Goal: Task Accomplishment & Management: Manage account settings

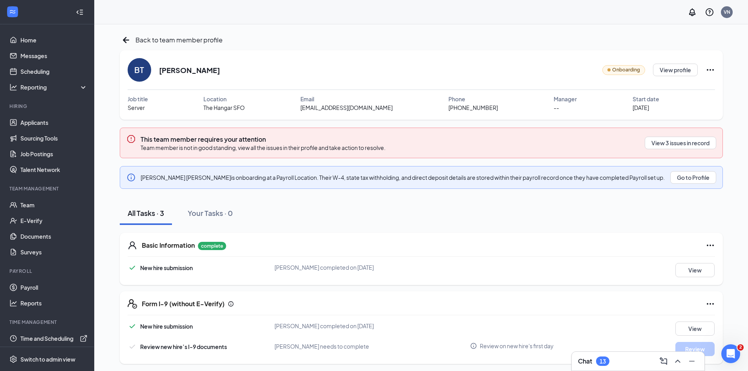
scroll to position [2, 0]
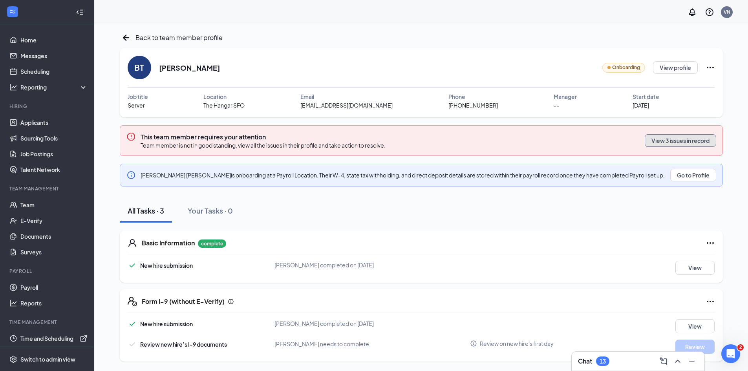
click at [690, 143] on button "View 3 issues in record" at bounding box center [680, 140] width 71 height 13
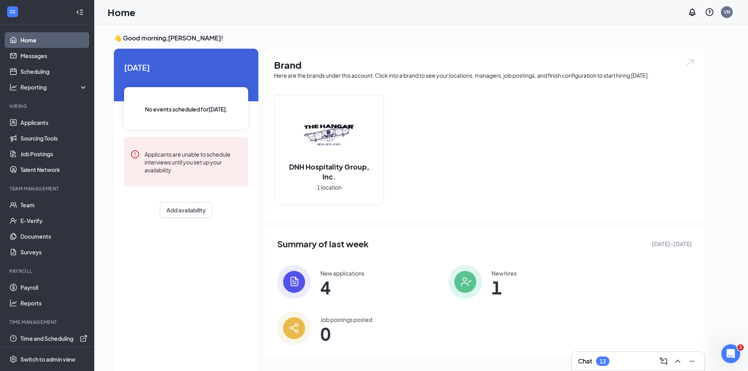
scroll to position [3, 0]
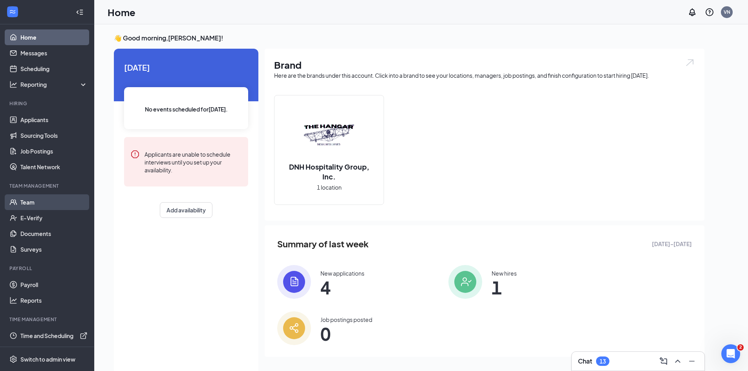
click at [29, 203] on link "Team" at bounding box center [53, 202] width 67 height 16
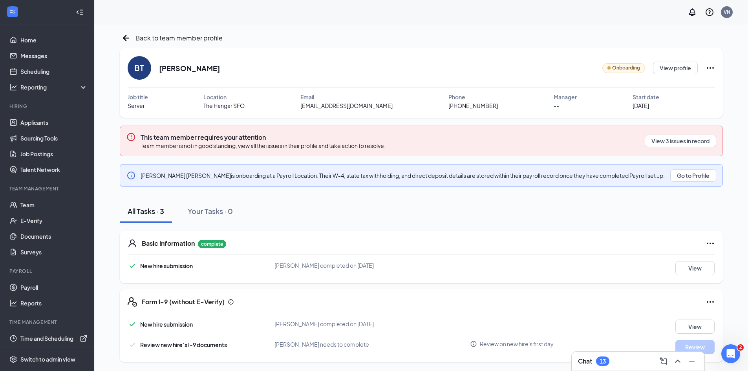
scroll to position [2, 0]
click at [675, 140] on button "View 3 issues in record" at bounding box center [680, 140] width 71 height 13
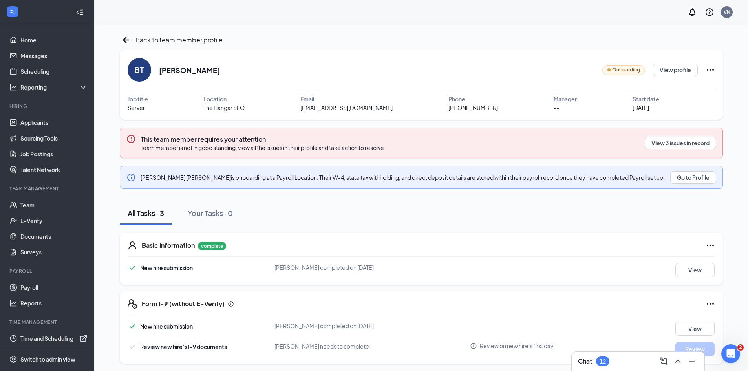
scroll to position [2, 0]
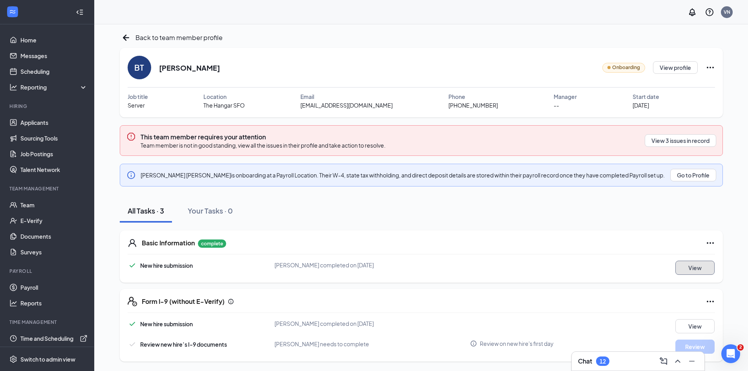
click at [696, 267] on button "View" at bounding box center [694, 268] width 39 height 14
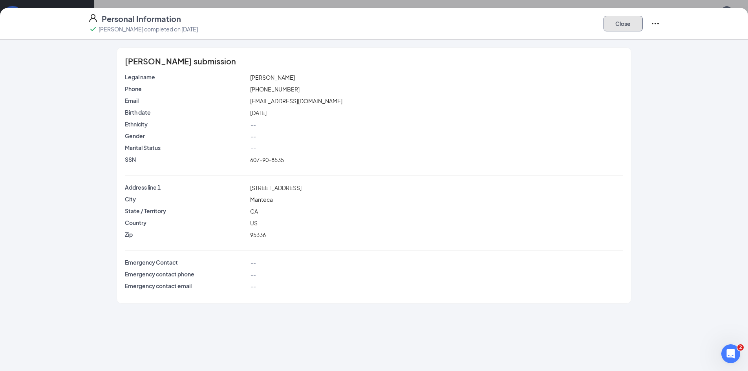
click at [625, 26] on button "Close" at bounding box center [623, 24] width 39 height 16
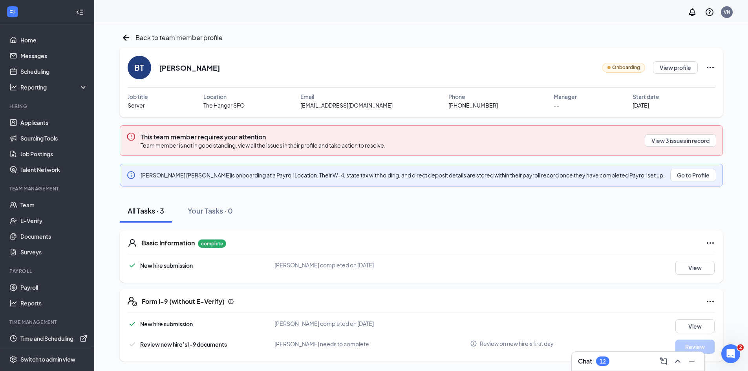
click at [533, 291] on div "Form I-9 (without E-Verify) New hire submission Brandon Turcios completed on Au…" at bounding box center [421, 325] width 603 height 73
click at [718, 70] on div "BT Brandon Turcios Onboarding View profile Job title Server Location The Hangar…" at bounding box center [421, 83] width 603 height 70
click at [713, 70] on icon "Ellipses" at bounding box center [710, 67] width 9 height 9
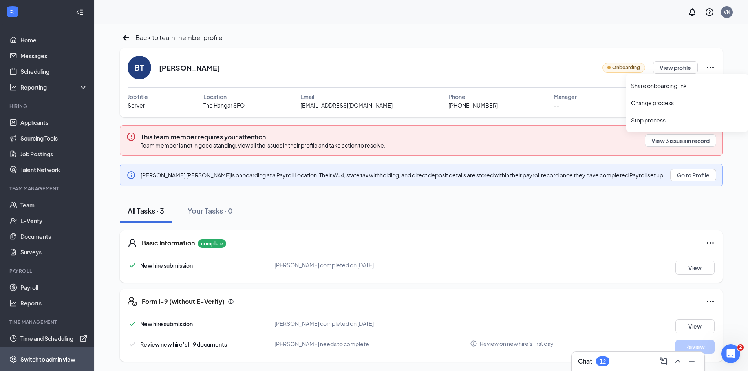
click at [63, 362] on div "Switch to admin view" at bounding box center [47, 359] width 55 height 8
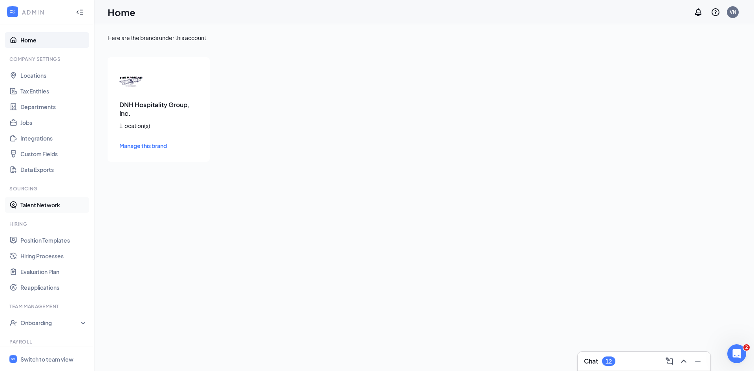
click at [42, 205] on link "Talent Network" at bounding box center [53, 205] width 67 height 16
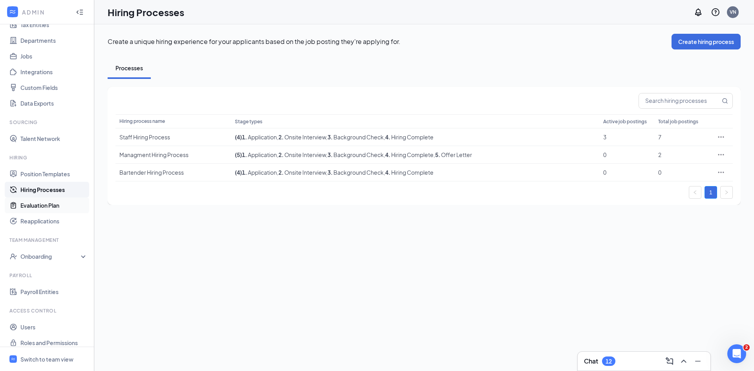
scroll to position [73, 0]
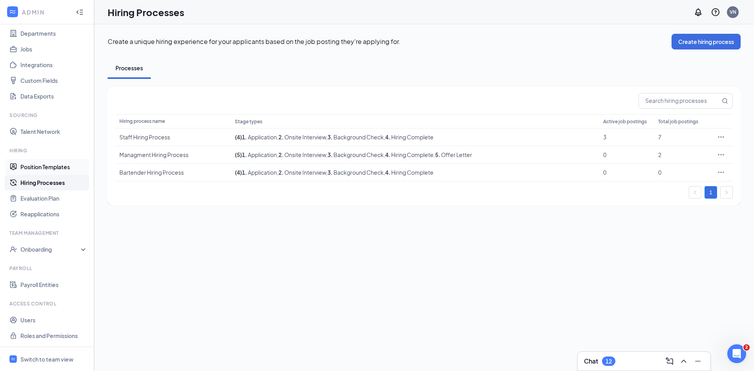
click at [41, 169] on link "Position Templates" at bounding box center [53, 167] width 67 height 16
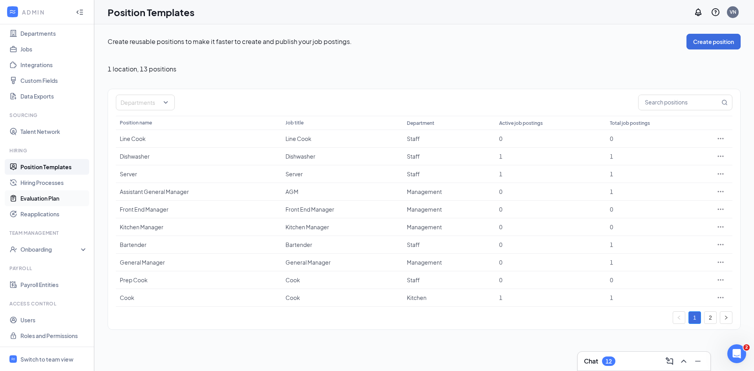
click at [40, 199] on link "Evaluation Plan" at bounding box center [53, 198] width 67 height 16
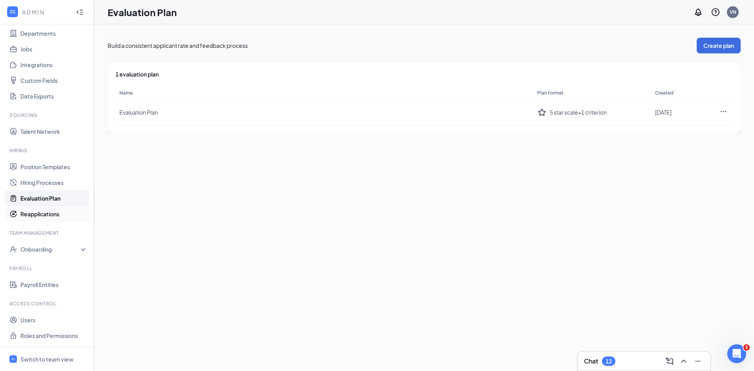
click at [46, 213] on link "Reapplications" at bounding box center [53, 214] width 67 height 16
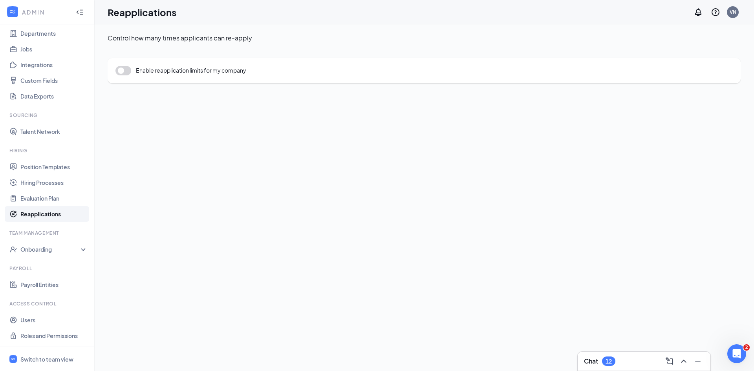
click at [122, 68] on button "button" at bounding box center [123, 70] width 16 height 9
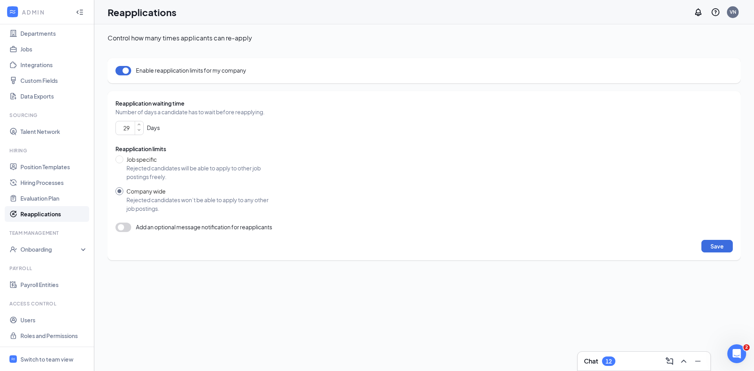
click at [138, 132] on icon "SmallChevronDown" at bounding box center [139, 130] width 6 height 6
click at [237, 149] on span "Reapplication limits" at bounding box center [423, 148] width 617 height 9
type input "30"
click at [138, 125] on icon "SmallChevronUp" at bounding box center [139, 125] width 3 height 2
click at [305, 152] on span "Reapplication limits" at bounding box center [423, 148] width 617 height 9
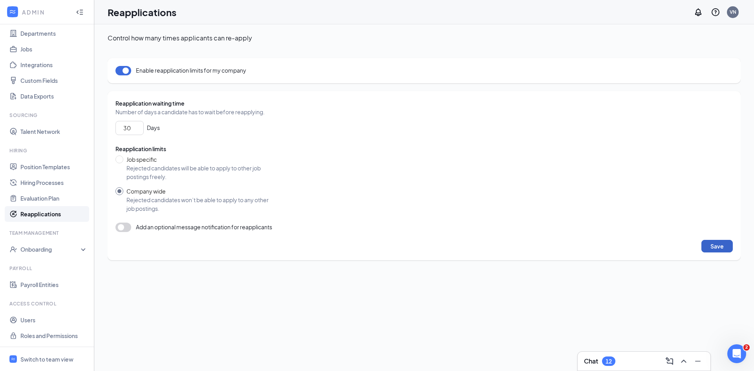
click at [715, 248] on button "Save" at bounding box center [716, 246] width 31 height 13
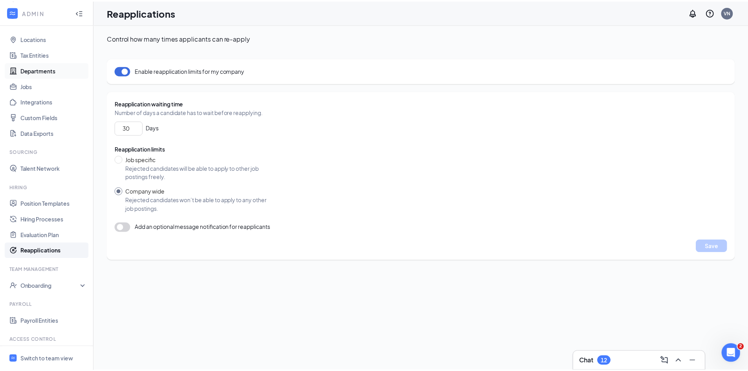
scroll to position [73, 0]
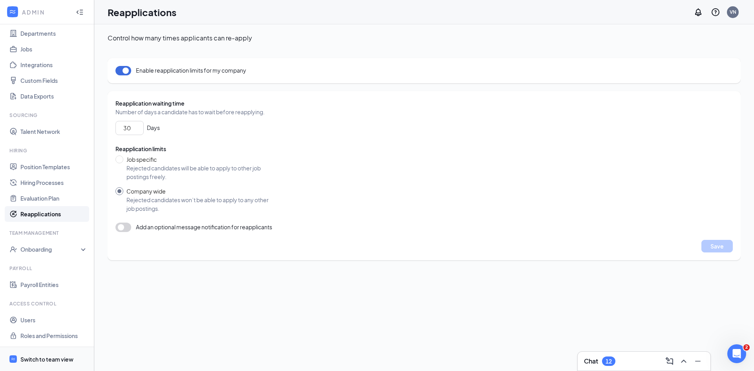
click at [57, 359] on div "Switch to team view" at bounding box center [46, 359] width 53 height 8
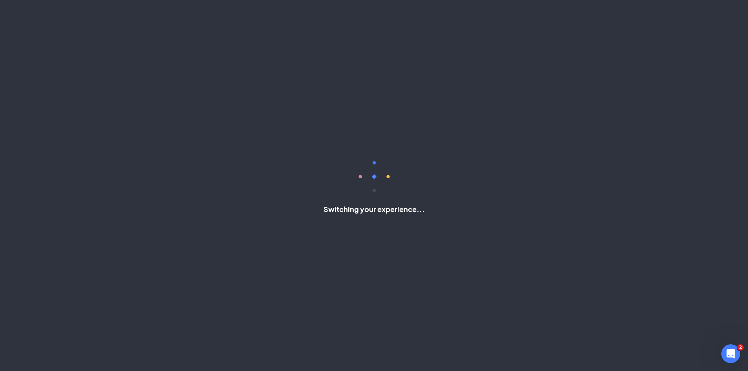
scroll to position [3, 0]
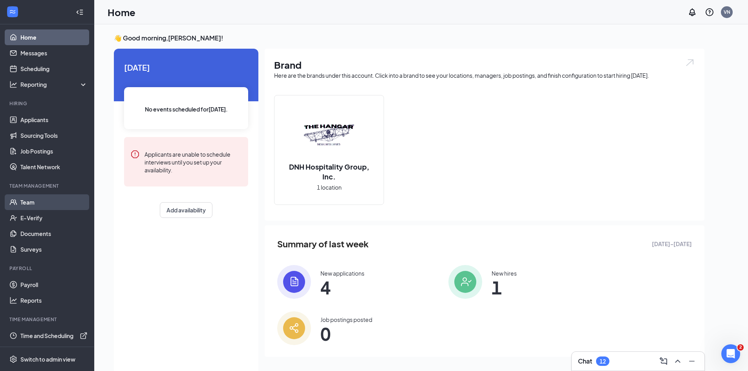
click at [25, 201] on link "Team" at bounding box center [53, 202] width 67 height 16
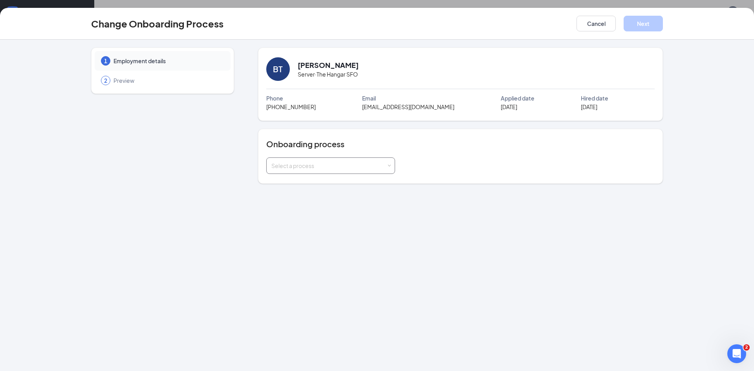
click at [386, 165] on div "Select a process" at bounding box center [328, 166] width 115 height 8
click at [347, 187] on li "Onboarding (current process)" at bounding box center [330, 183] width 129 height 14
click at [105, 79] on span "2" at bounding box center [105, 81] width 3 height 8
click at [281, 72] on div "BT" at bounding box center [278, 69] width 10 height 11
click at [403, 109] on span "[EMAIL_ADDRESS][DOMAIN_NAME]" at bounding box center [408, 106] width 92 height 9
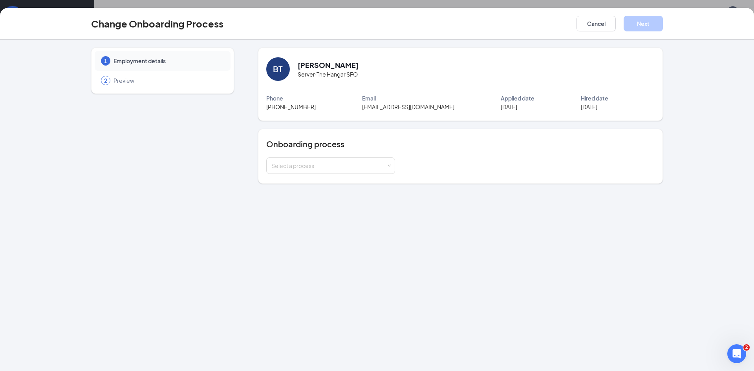
click at [441, 15] on div "Change Onboarding Process Cancel Next" at bounding box center [377, 24] width 754 height 32
click at [359, 165] on div "Select a process" at bounding box center [328, 166] width 115 height 8
click at [344, 185] on span "Onboarding (current process)" at bounding box center [307, 182] width 76 height 7
click at [485, 159] on div "Select a process" at bounding box center [460, 165] width 388 height 16
click at [378, 102] on div "Email" at bounding box center [431, 98] width 139 height 9
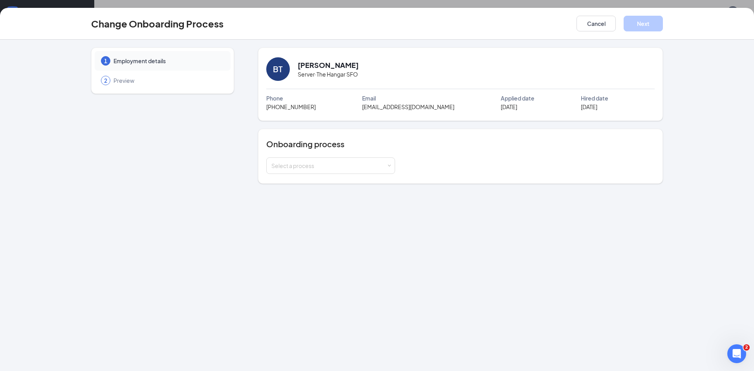
click at [283, 98] on span "Phone" at bounding box center [274, 98] width 17 height 9
click at [114, 80] on span "Preview" at bounding box center [167, 81] width 109 height 8
click at [101, 80] on div "2" at bounding box center [105, 80] width 9 height 9
click at [595, 25] on button "Cancel" at bounding box center [595, 24] width 39 height 16
